Goal: Task Accomplishment & Management: Manage account settings

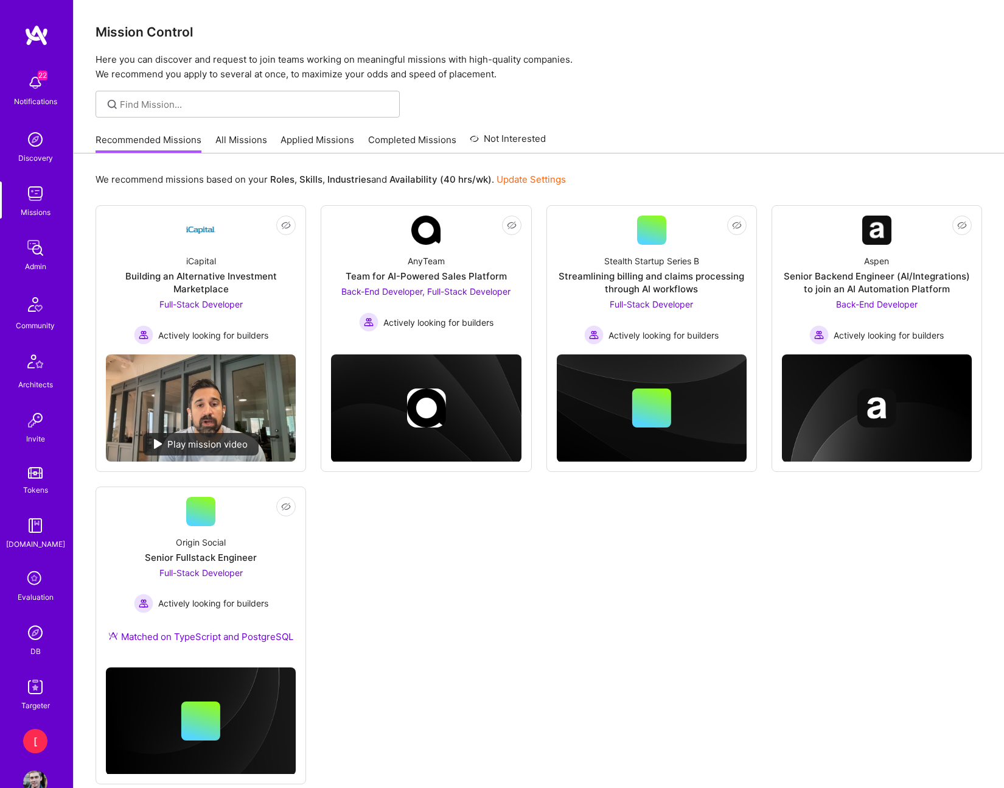
click at [39, 258] on img at bounding box center [35, 248] width 24 height 24
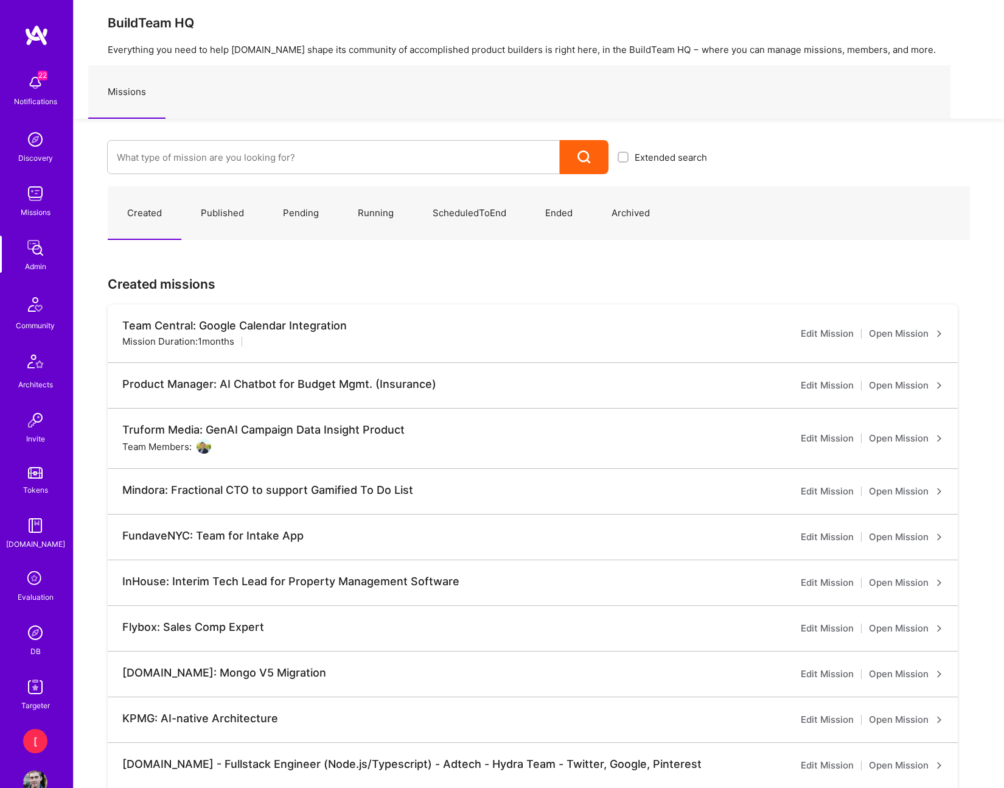
scroll to position [138, 0]
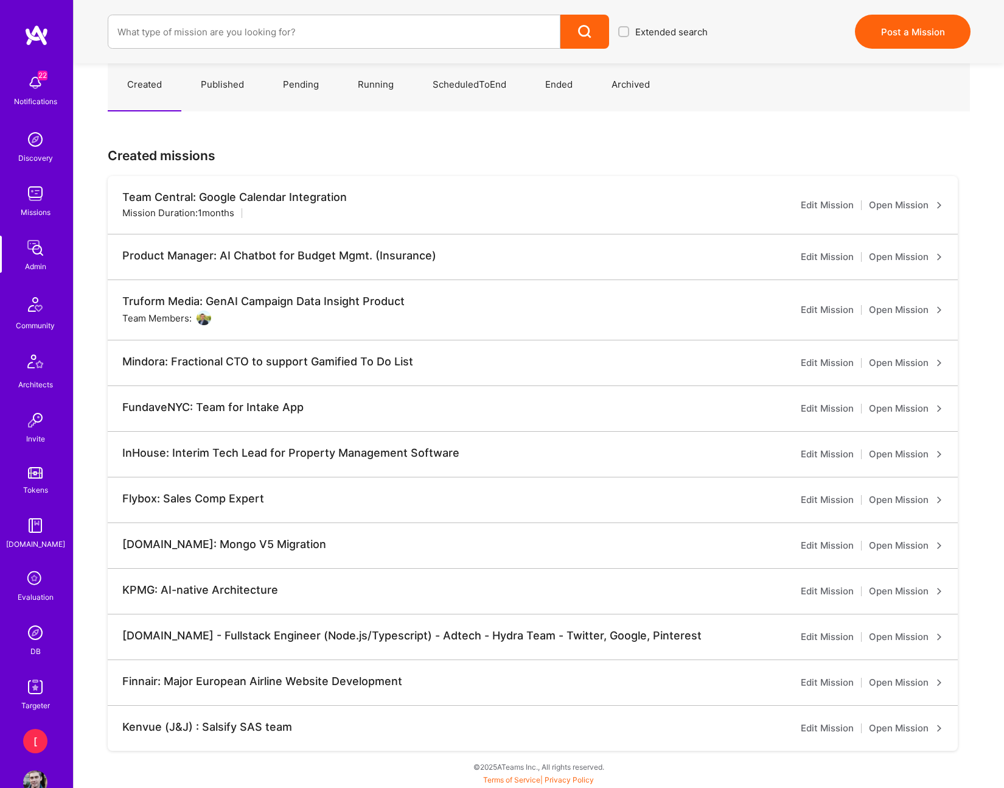
click at [911, 544] on link "Open Mission" at bounding box center [906, 545] width 74 height 15
click at [271, 29] on input at bounding box center [333, 31] width 433 height 31
click at [226, 78] on link "Published" at bounding box center [222, 84] width 82 height 53
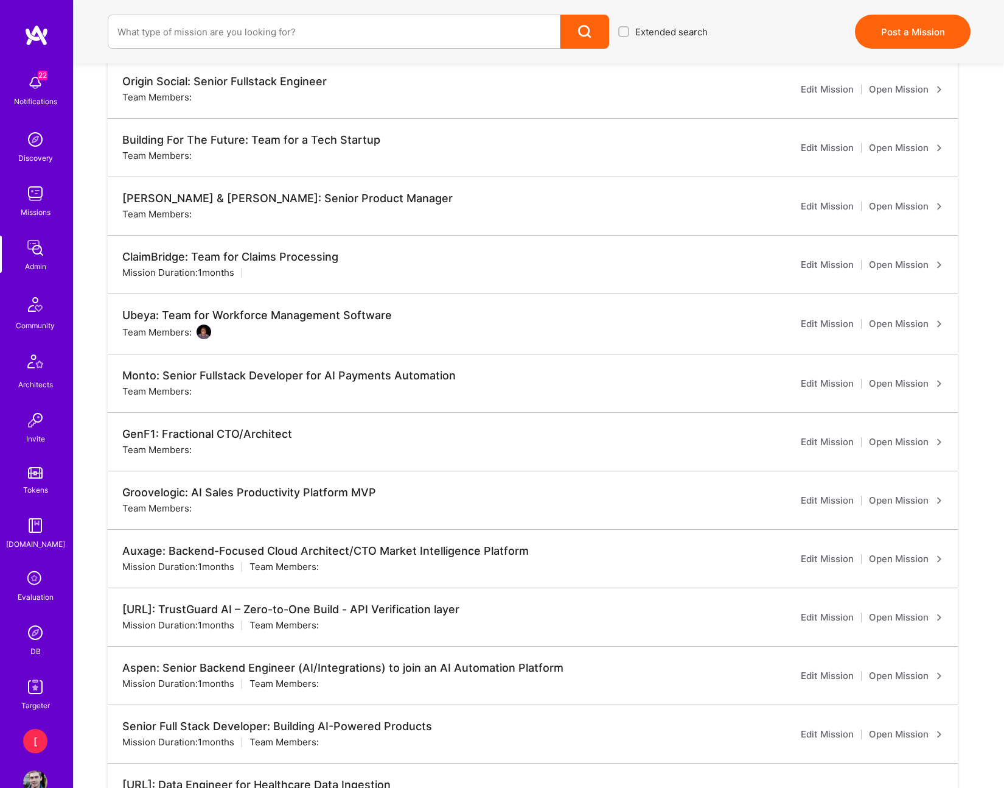
scroll to position [503, 0]
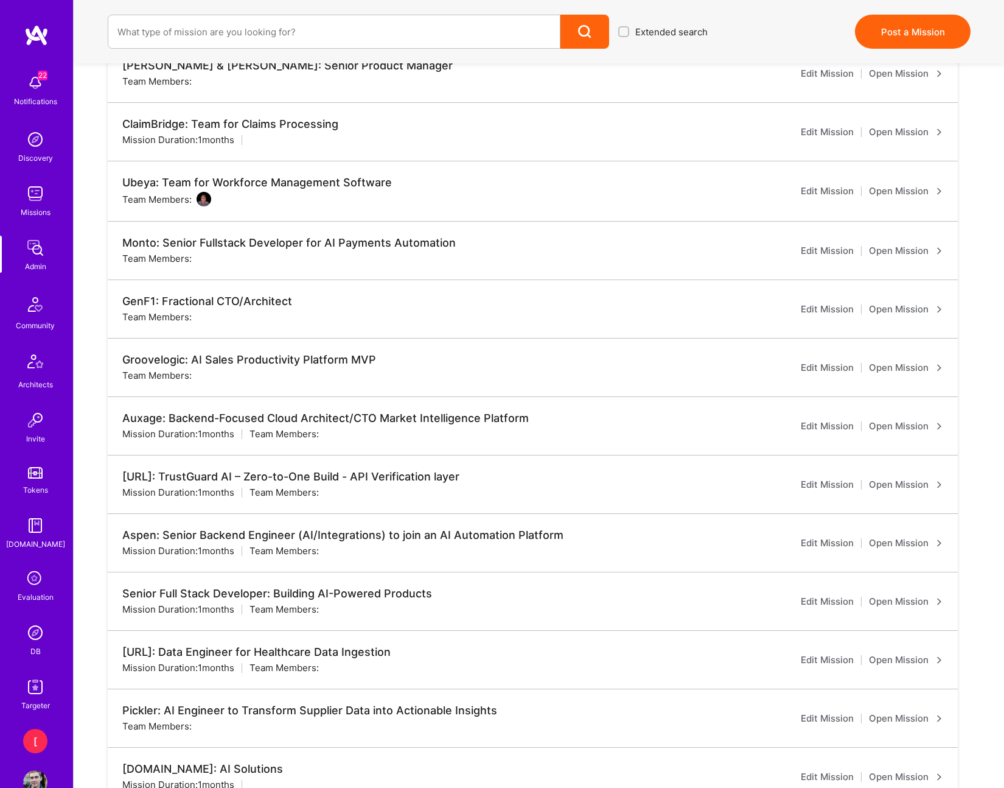
click at [914, 603] on link "Open Mission" at bounding box center [906, 601] width 74 height 15
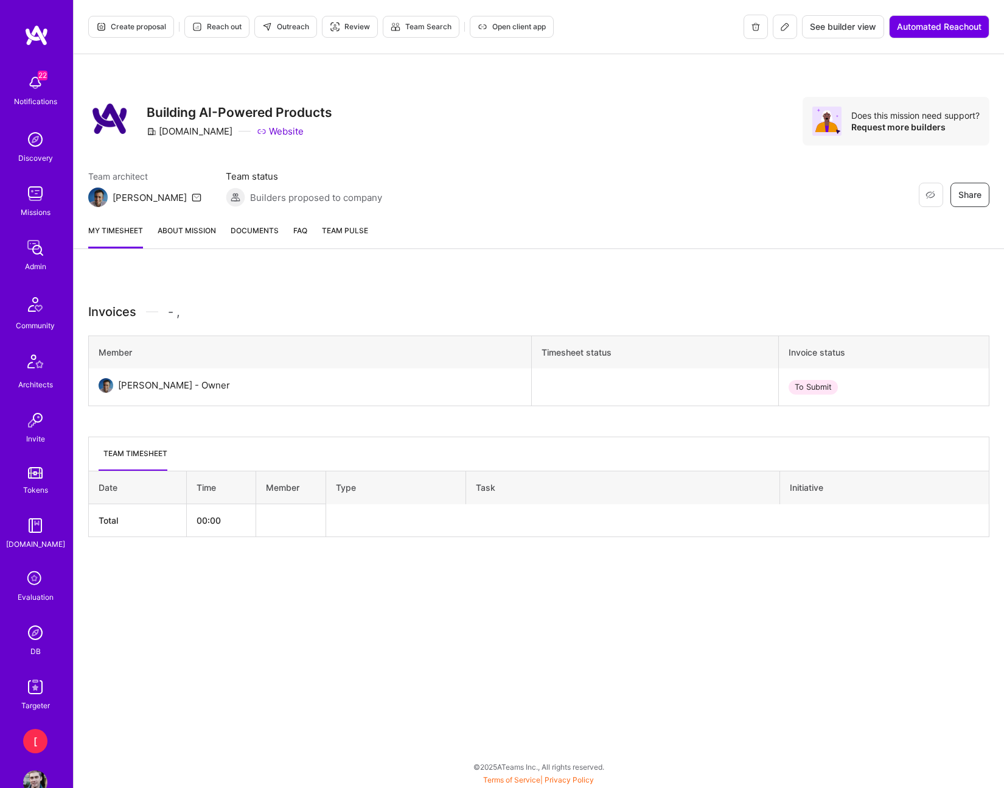
click at [783, 29] on icon at bounding box center [785, 26] width 7 height 7
